Goal: Information Seeking & Learning: Learn about a topic

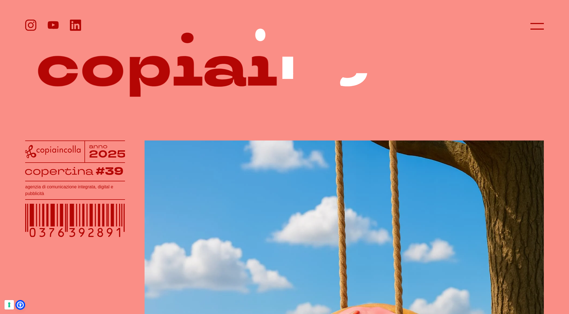
scroll to position [11, 0]
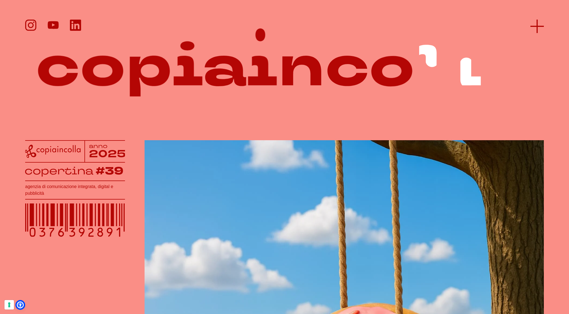
click at [541, 24] on icon at bounding box center [537, 26] width 13 height 13
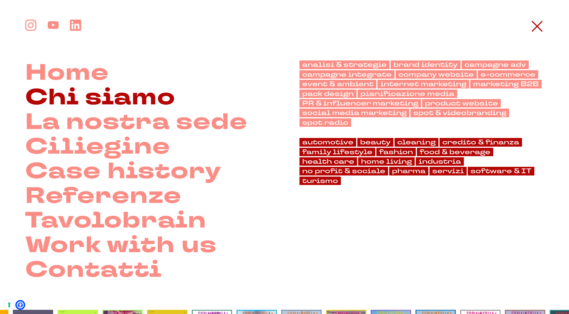
click at [135, 92] on link "Chi siamo" at bounding box center [100, 97] width 150 height 25
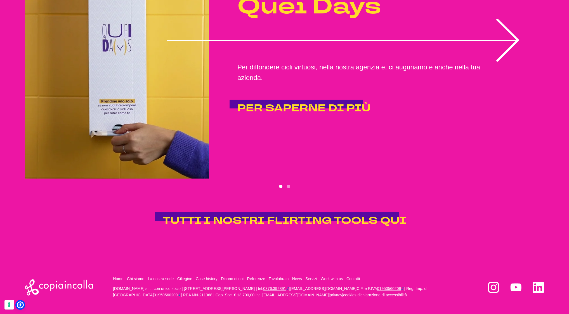
scroll to position [1310, 0]
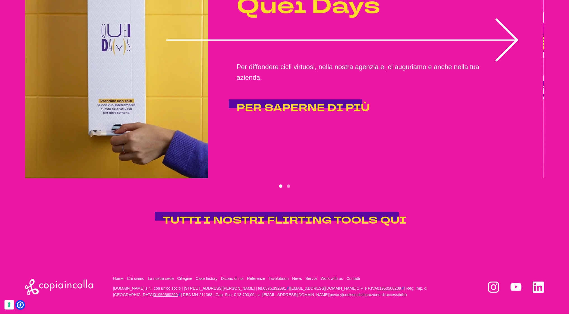
drag, startPoint x: 339, startPoint y: 100, endPoint x: 285, endPoint y: 99, distance: 53.7
click at [298, 83] on p "Per diffondere cicli virtuosi, nella nostra agenzia e, ci auguriamo e anche nel…" at bounding box center [383, 73] width 293 height 22
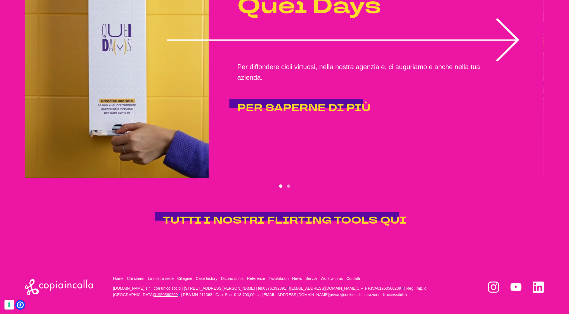
drag, startPoint x: 420, startPoint y: 101, endPoint x: 119, endPoint y: 98, distance: 300.8
click at [280, 83] on p "Per diffondere cicli virtuosi, nella nostra agenzia e, ci auguriamo e anche nel…" at bounding box center [384, 73] width 293 height 22
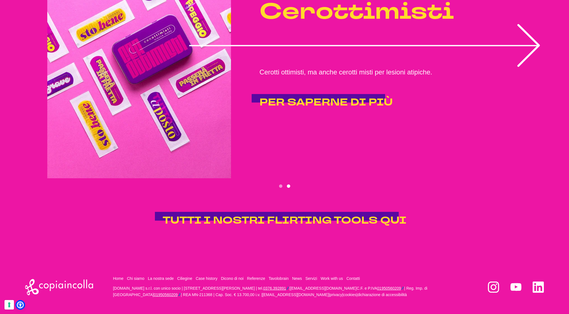
drag, startPoint x: 125, startPoint y: 94, endPoint x: 290, endPoint y: 94, distance: 165.1
click at [167, 93] on img "2 of 2" at bounding box center [139, 53] width 184 height 249
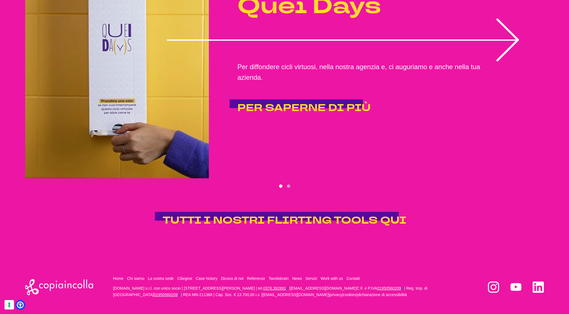
click at [325, 40] on icon "1 of 2" at bounding box center [342, 40] width 351 height 0
drag, startPoint x: 335, startPoint y: 73, endPoint x: 298, endPoint y: 71, distance: 37.8
click at [329, 62] on icon "1 of 2" at bounding box center [343, 39] width 352 height 43
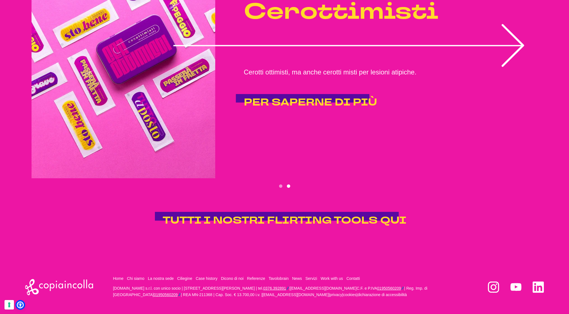
drag, startPoint x: 281, startPoint y: 71, endPoint x: 368, endPoint y: 74, distance: 86.8
click at [305, 67] on icon "2 of 2" at bounding box center [349, 45] width 352 height 43
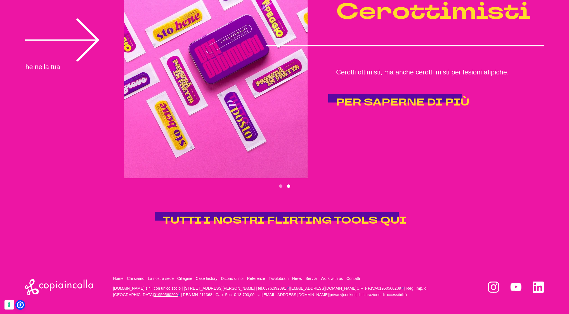
drag, startPoint x: 357, startPoint y: 78, endPoint x: 517, endPoint y: 81, distance: 159.5
click at [414, 67] on icon "2 of 2" at bounding box center [442, 45] width 352 height 43
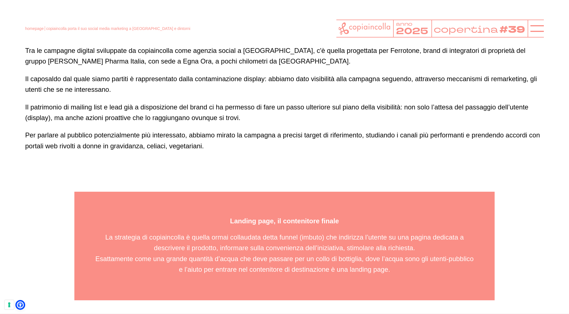
scroll to position [2426, 0]
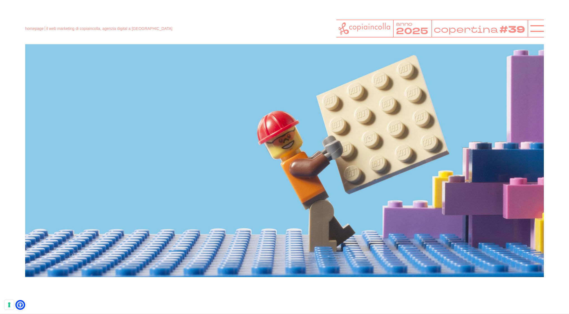
scroll to position [972, 0]
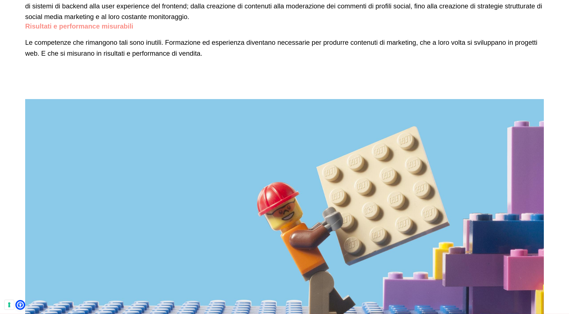
scroll to position [1234, 0]
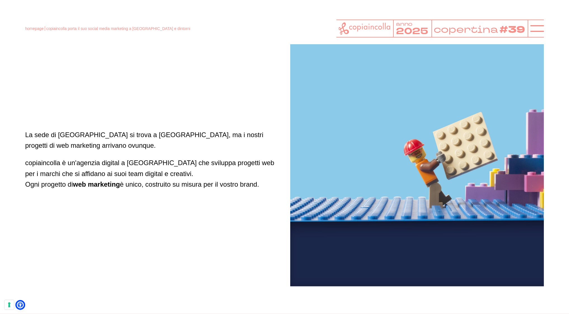
scroll to position [540, 0]
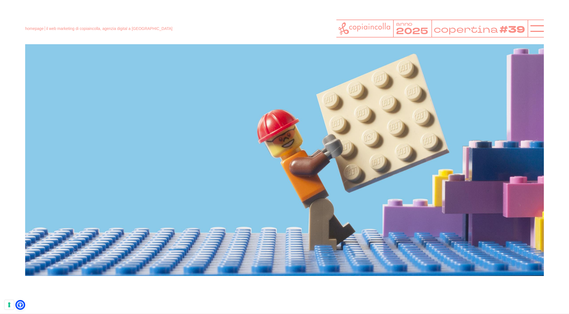
scroll to position [1433, 0]
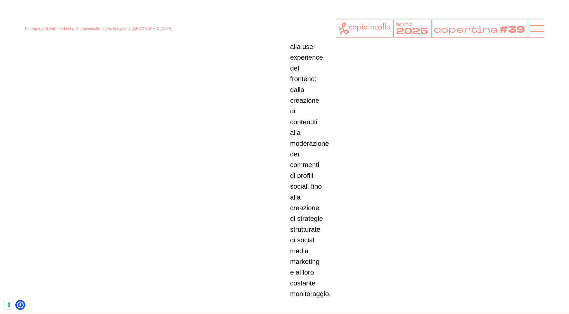
scroll to position [1654, 0]
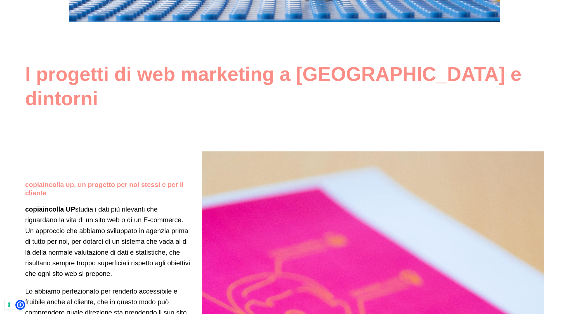
scroll to position [1646, 0]
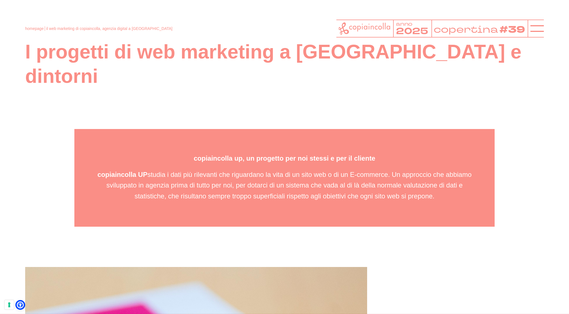
scroll to position [1667, 0]
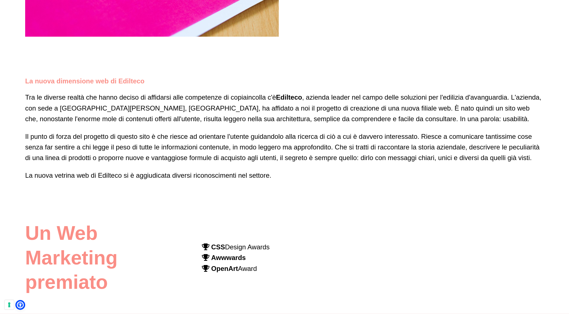
scroll to position [2152, 0]
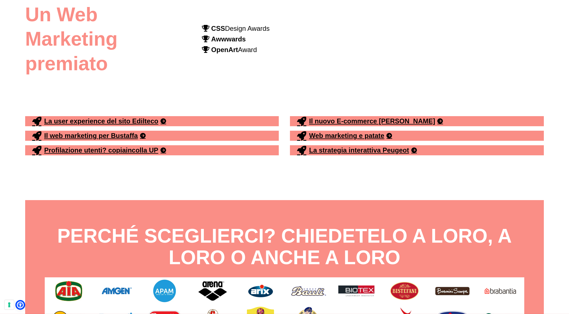
scroll to position [2476, 0]
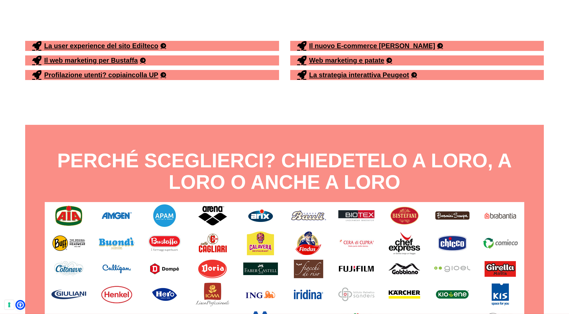
scroll to position [2527, 0]
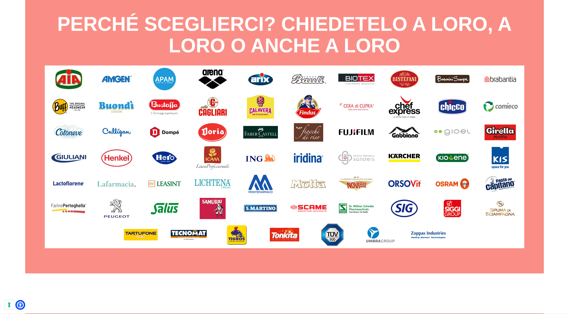
scroll to position [2663, 0]
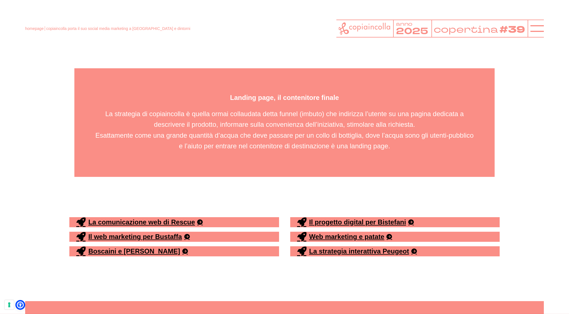
scroll to position [2549, 0]
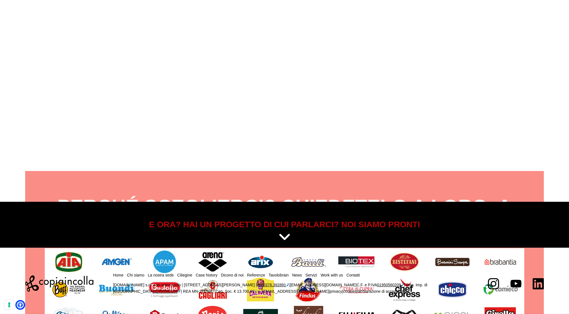
scroll to position [2561, 0]
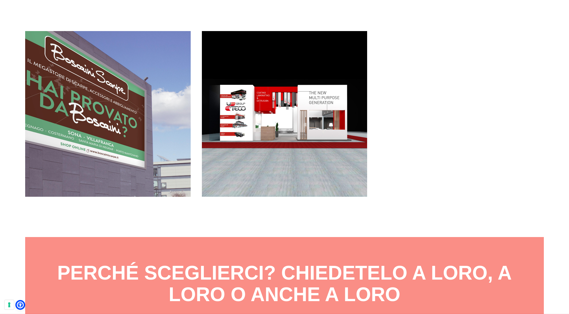
scroll to position [2042, 0]
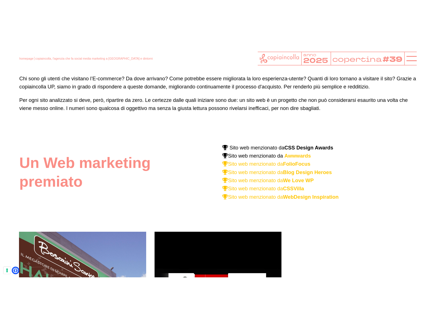
scroll to position [1818, 0]
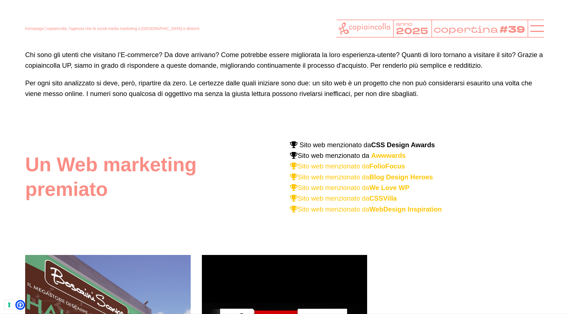
drag, startPoint x: 379, startPoint y: 156, endPoint x: 434, endPoint y: 177, distance: 58.8
click at [403, 183] on span "Sito web menzionato da CSS Design Awards Sito web menzionato da Aww wards Sito …" at bounding box center [366, 177] width 152 height 72
click at [440, 175] on p "Sito web menzionato da CSS Design Awards Sito web menzionato da Aww wards Sito …" at bounding box center [417, 177] width 254 height 75
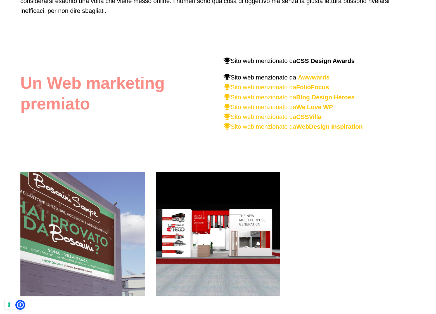
scroll to position [1818, 0]
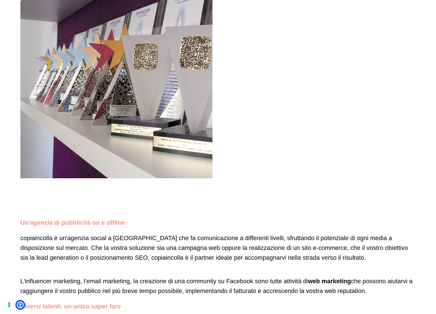
scroll to position [695, 0]
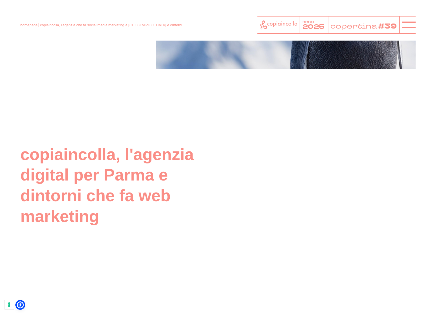
click at [320, 176] on video at bounding box center [320, 185] width 192 height 192
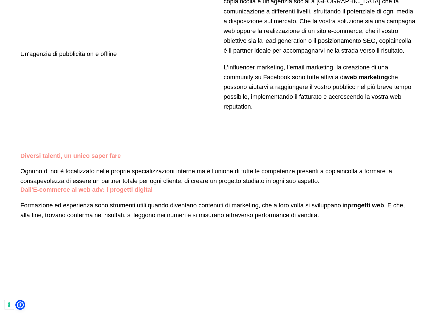
scroll to position [918, 0]
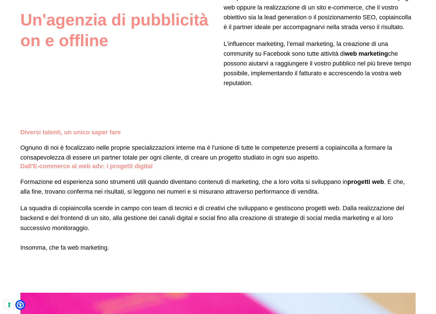
scroll to position [941, 0]
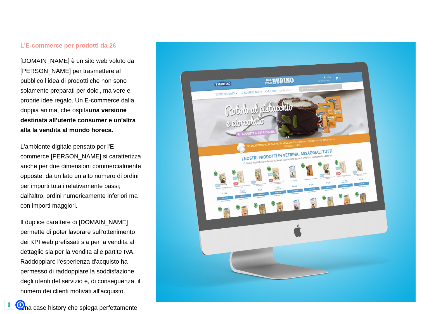
scroll to position [1541, 0]
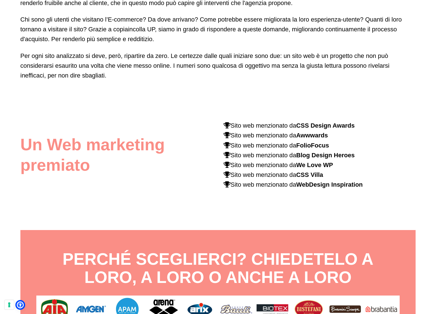
scroll to position [1883, 0]
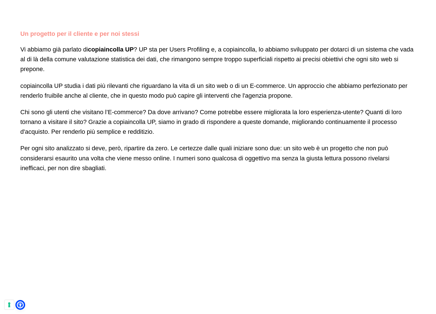
scroll to position [1956, 0]
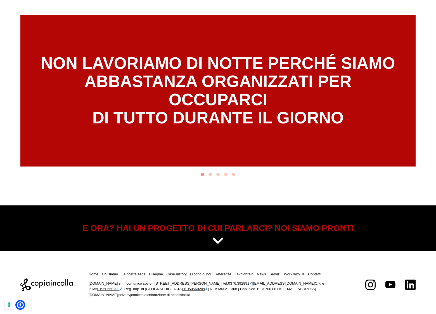
scroll to position [2712, 0]
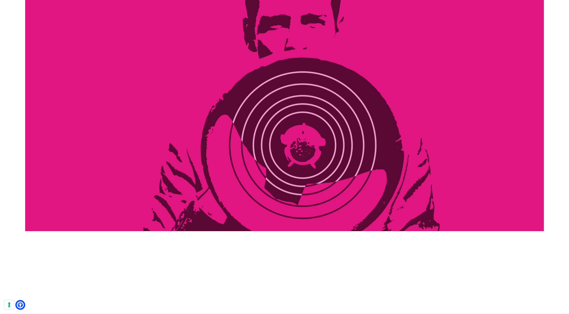
scroll to position [1406, 0]
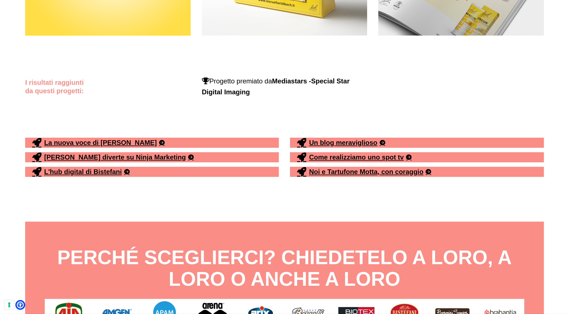
scroll to position [2438, 0]
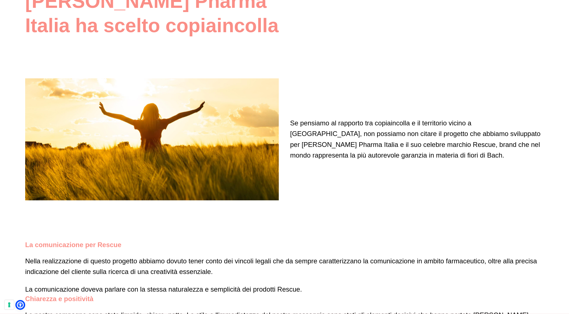
scroll to position [1844, 0]
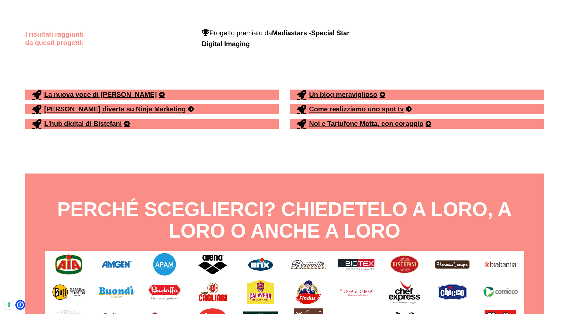
scroll to position [2589, 0]
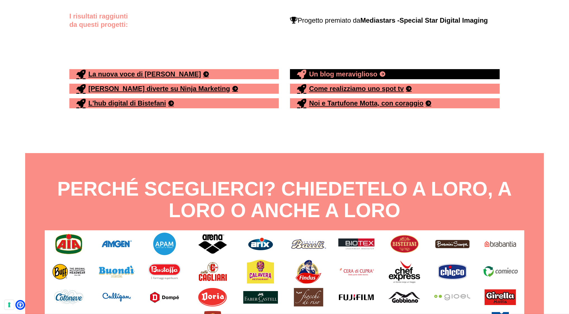
scroll to position [2604, 0]
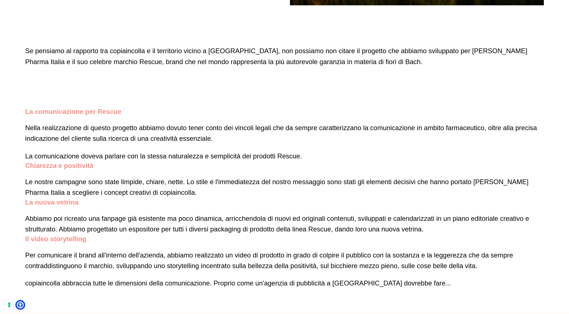
scroll to position [2082, 0]
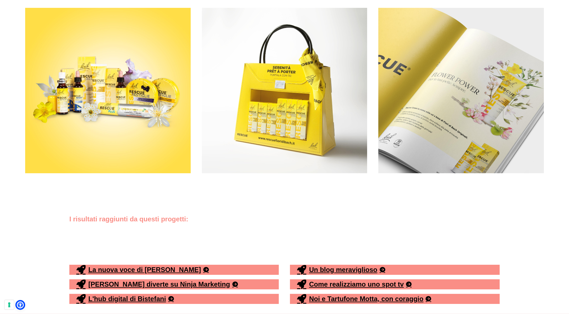
scroll to position [2648, 0]
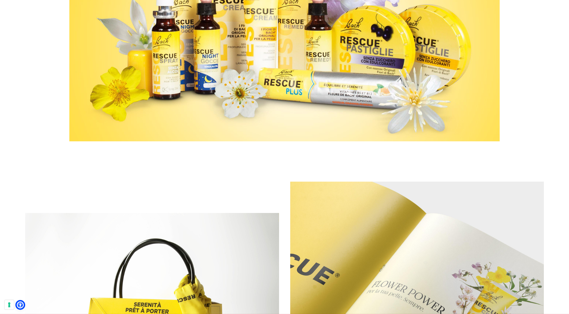
scroll to position [2722, 0]
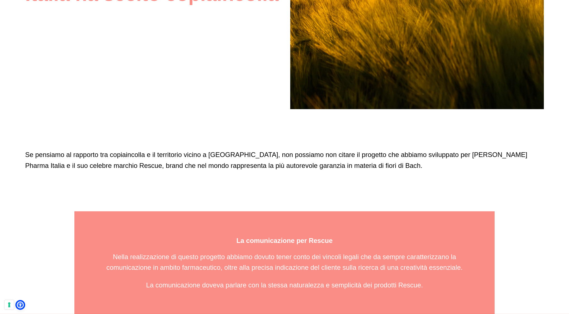
scroll to position [1978, 0]
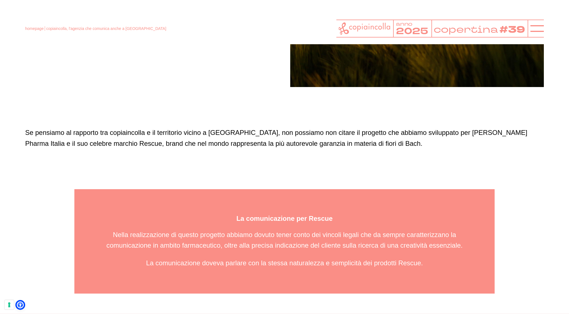
scroll to position [2000, 0]
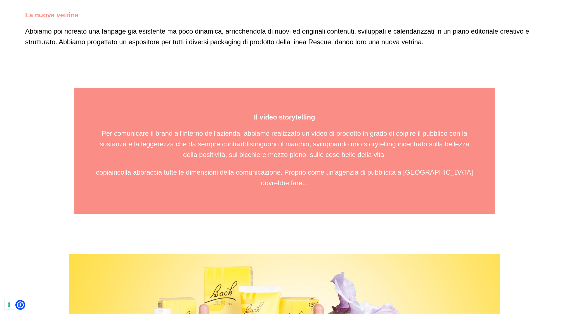
scroll to position [2400, 0]
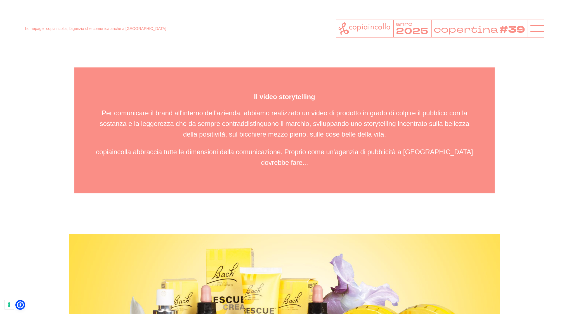
scroll to position [2420, 0]
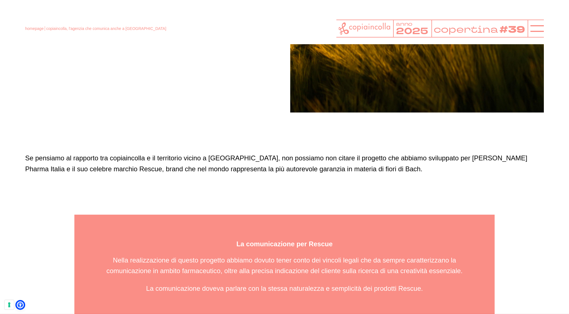
scroll to position [1974, 0]
